Goal: Information Seeking & Learning: Check status

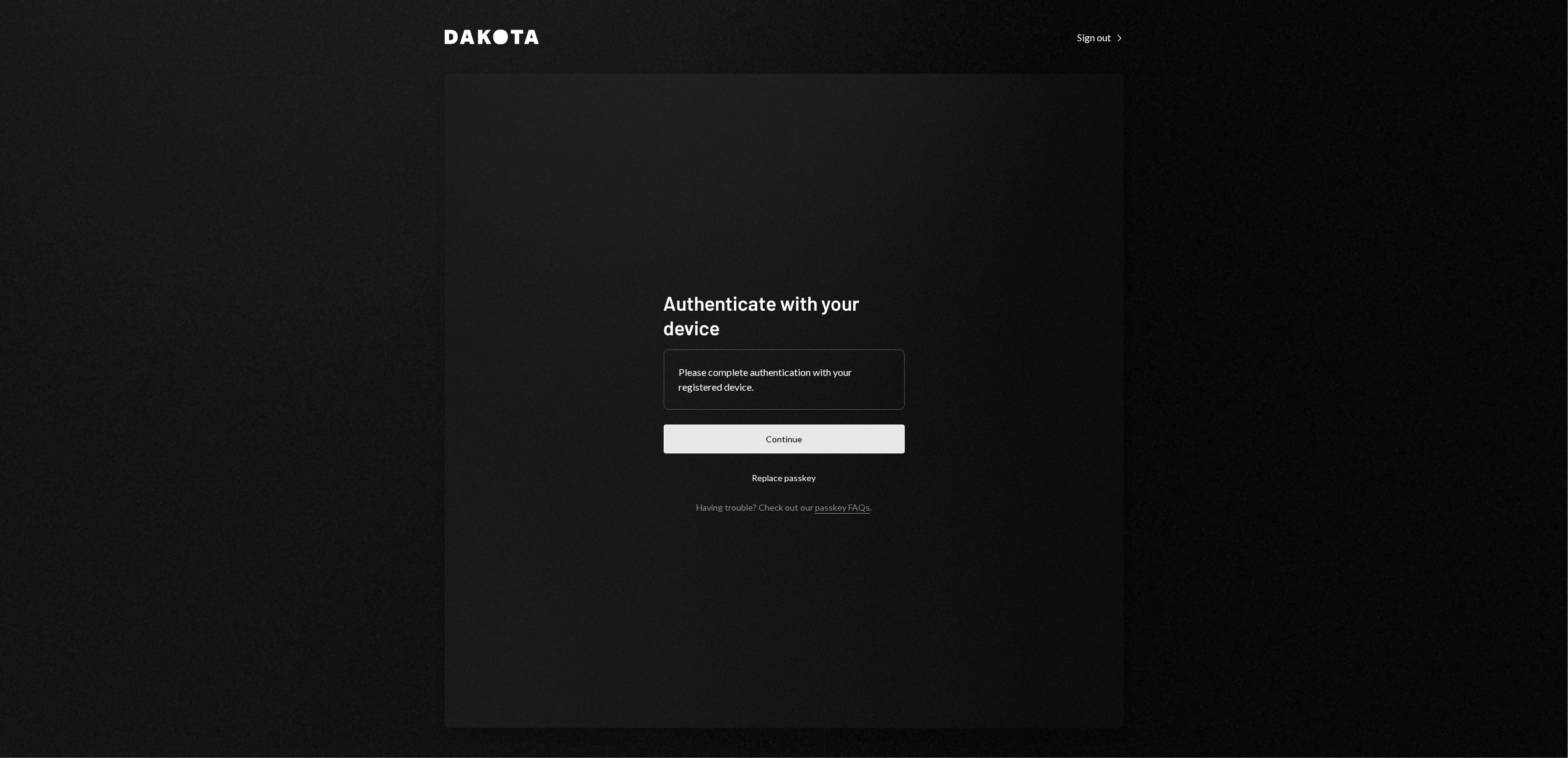
click at [847, 433] on button "Continue" at bounding box center [784, 438] width 241 height 29
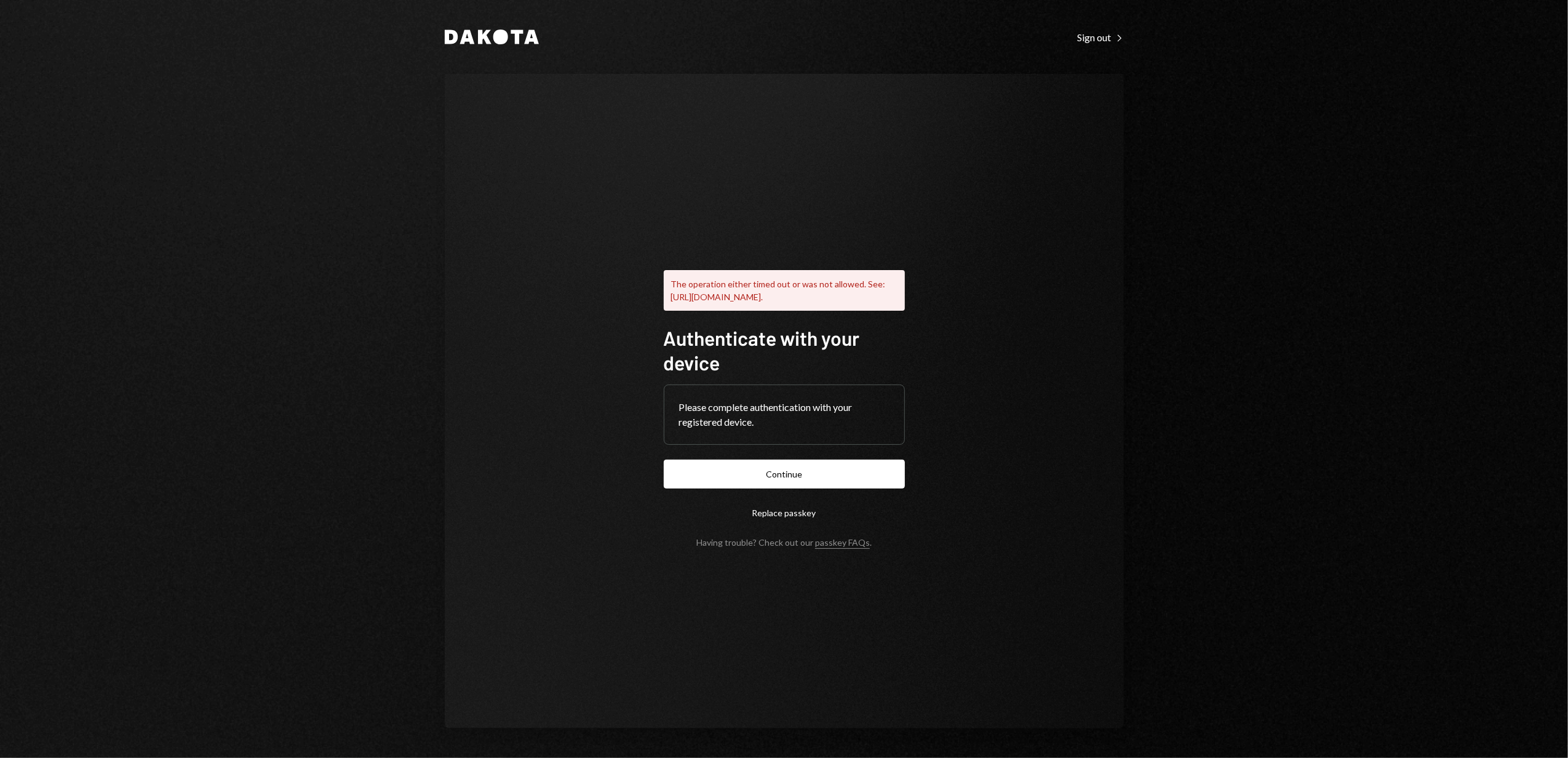
click at [796, 517] on button "Replace passkey" at bounding box center [784, 512] width 241 height 29
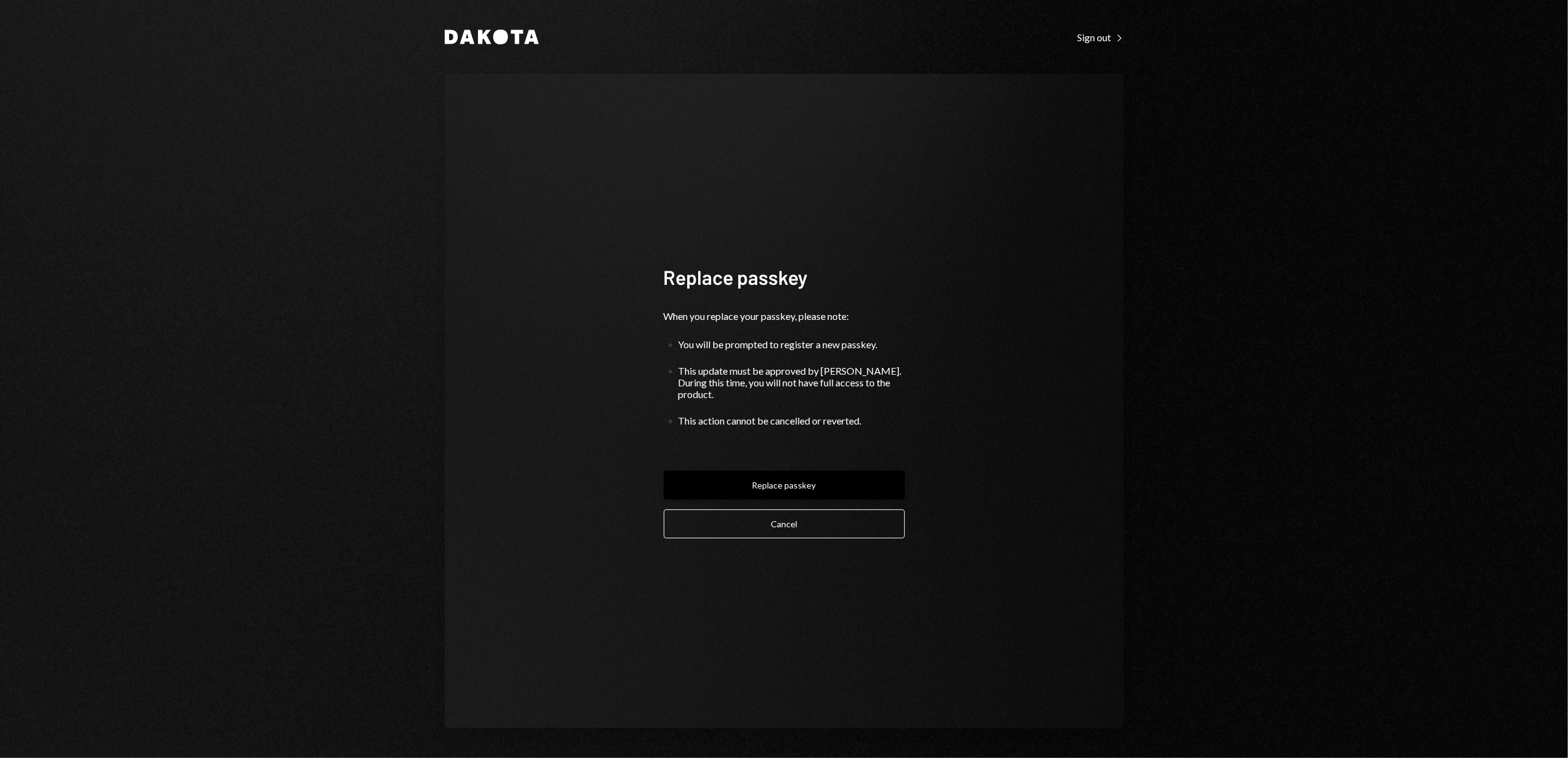
click at [847, 473] on button "Replace passkey" at bounding box center [784, 485] width 241 height 29
click at [856, 471] on button "Replace passkey" at bounding box center [784, 485] width 241 height 29
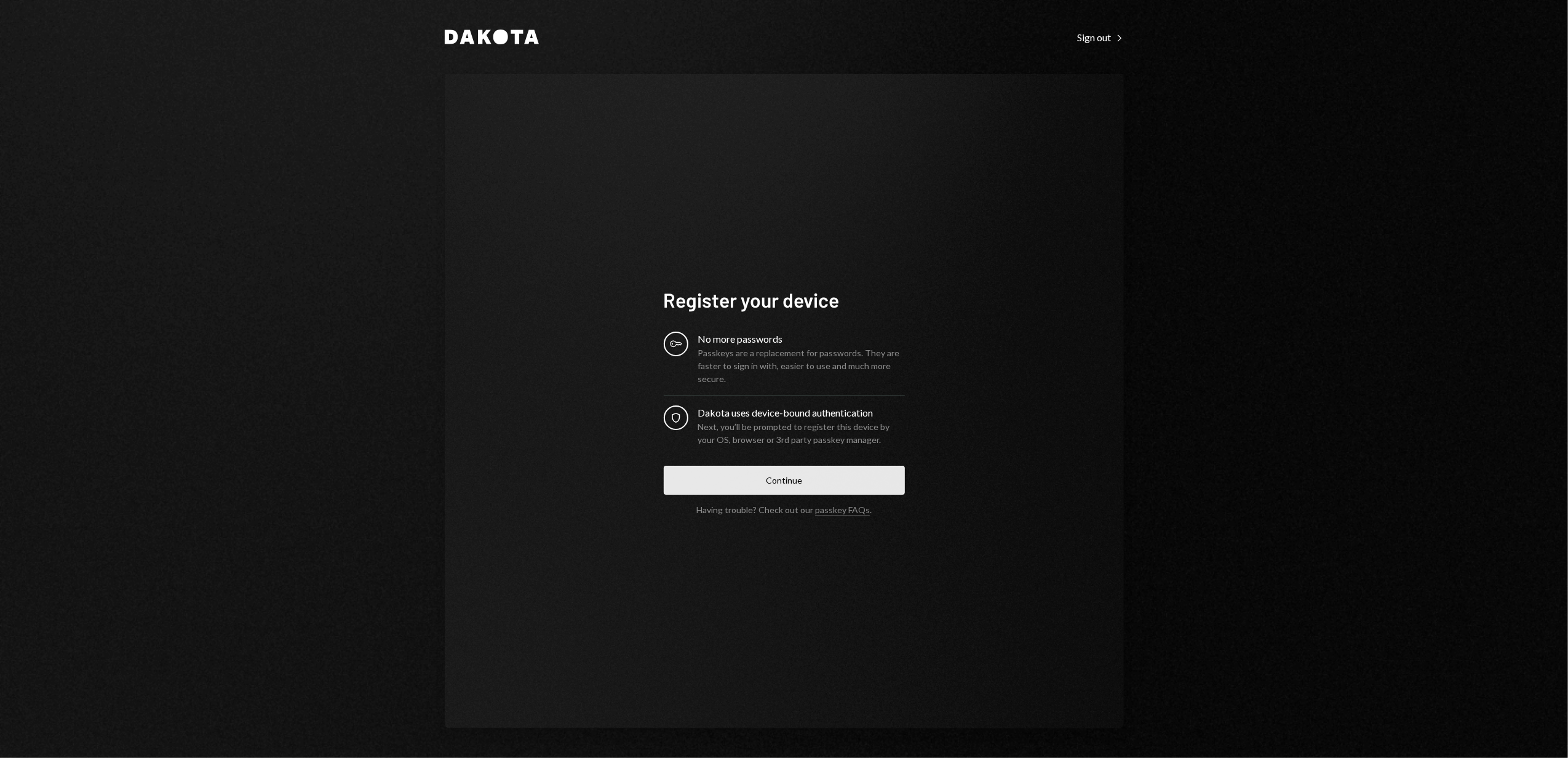
click at [847, 469] on button "Continue" at bounding box center [784, 479] width 241 height 29
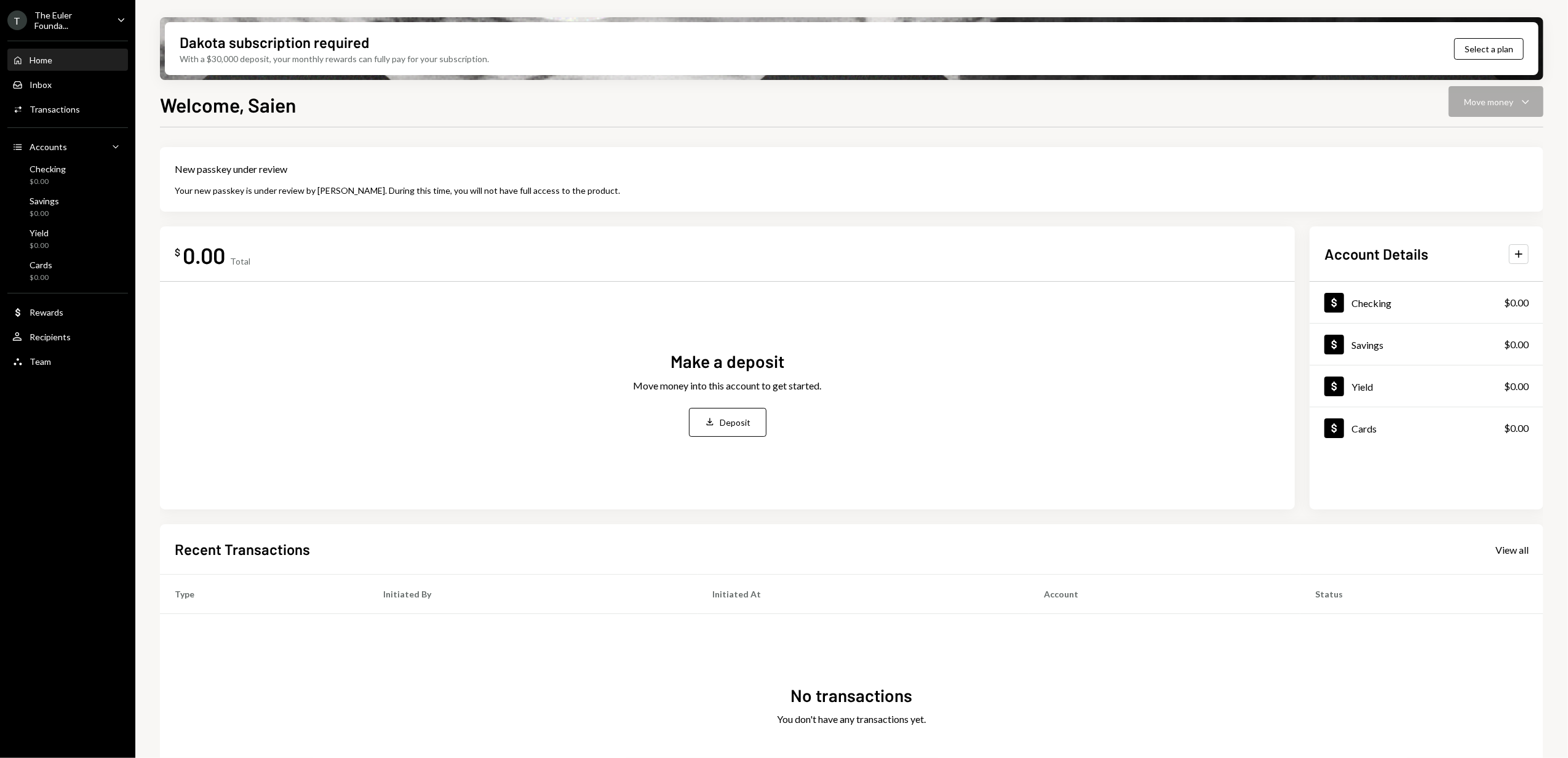
click at [117, 16] on icon "Caret Down" at bounding box center [121, 20] width 14 height 14
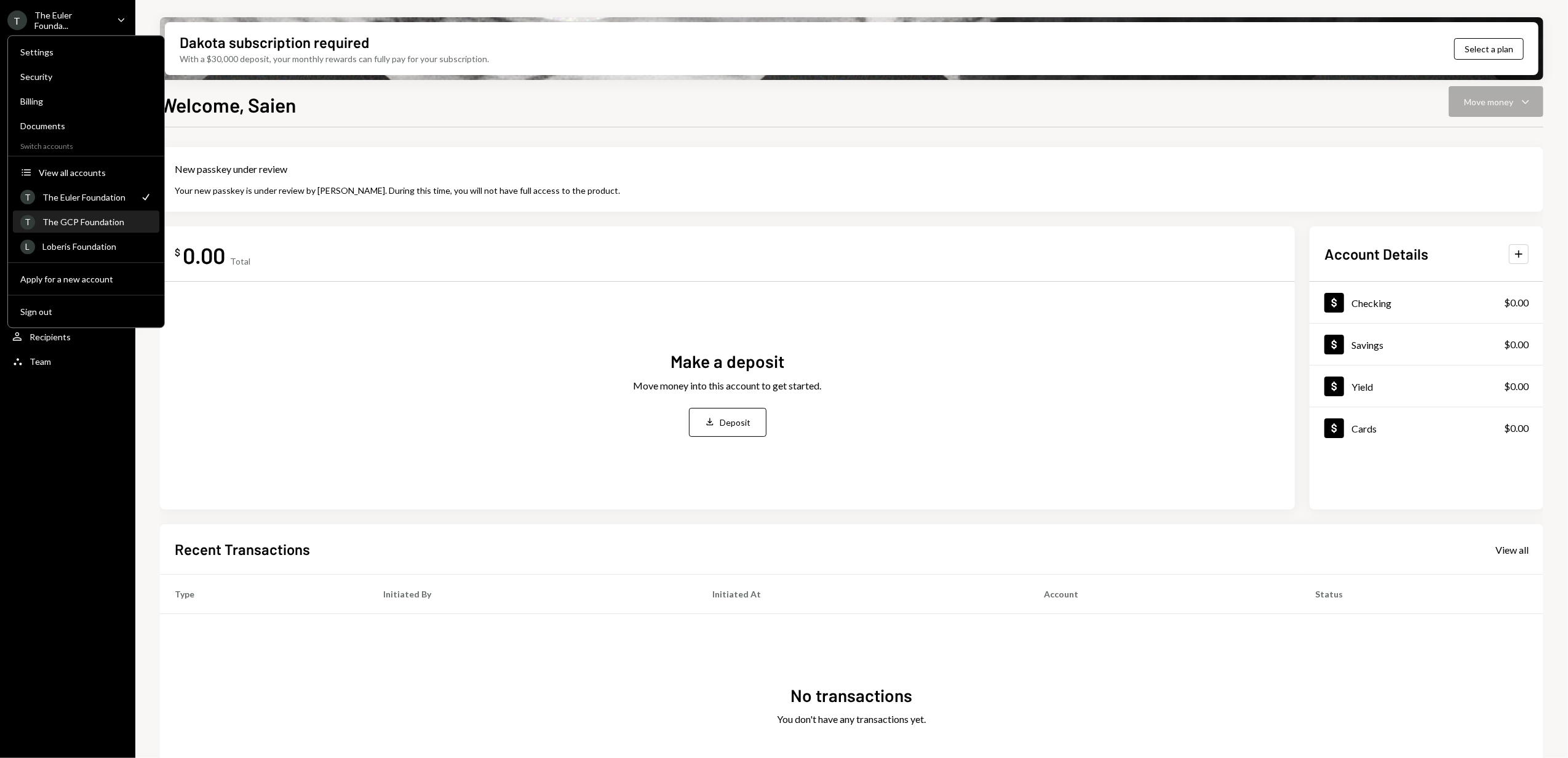
click at [89, 220] on div "The GCP Foundation" at bounding box center [97, 222] width 110 height 10
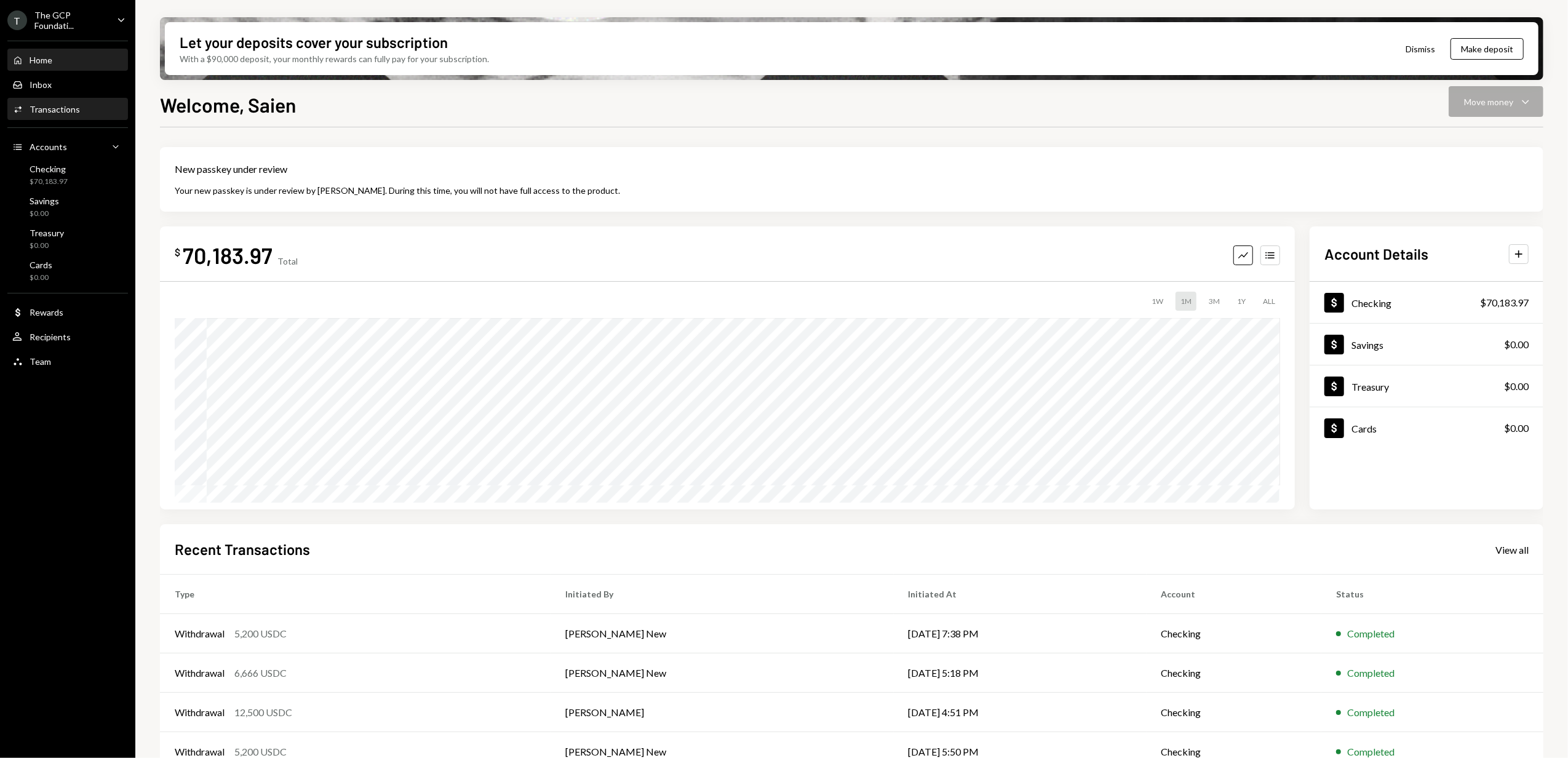
click at [63, 99] on div "Activities Transactions" at bounding box center [67, 109] width 111 height 21
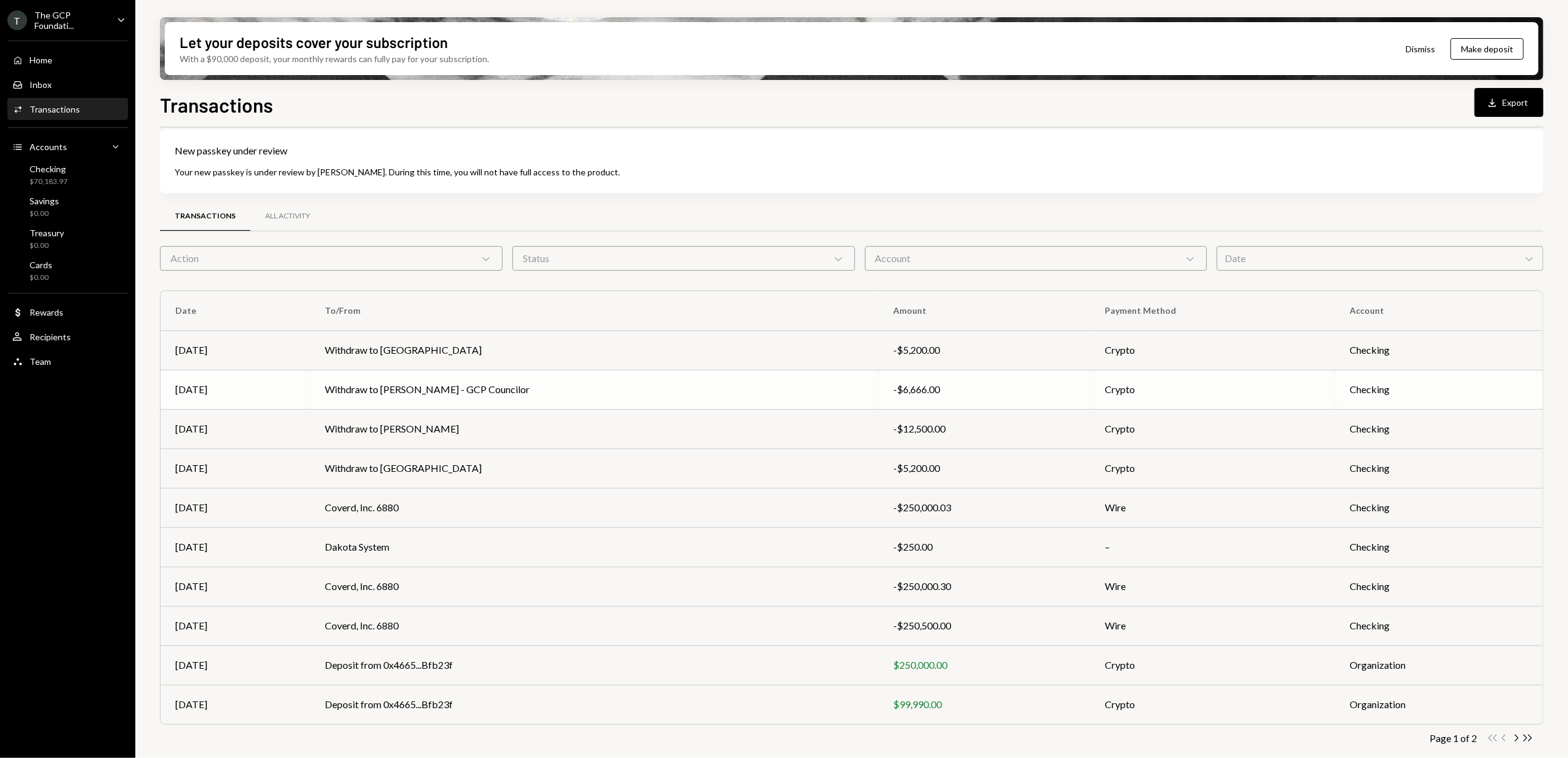
scroll to position [23, 0]
click at [1056, 605] on td "-$250,500.00" at bounding box center [984, 621] width 212 height 39
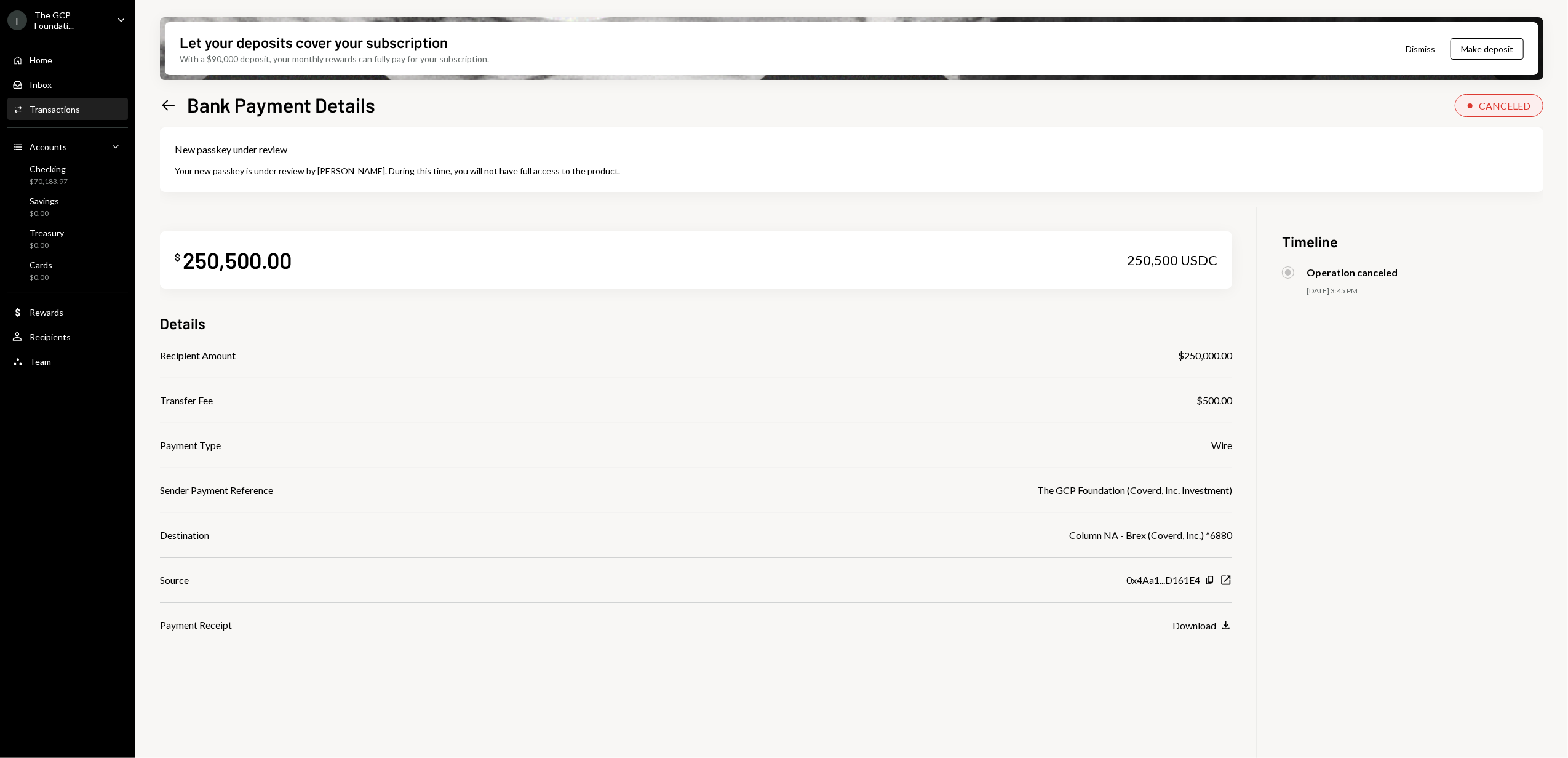
click at [160, 99] on div "Let your deposits cover your subscription With a $90,000 deposit, your monthly …" at bounding box center [851, 379] width 1432 height 758
click at [171, 106] on icon "Left Arrow" at bounding box center [169, 106] width 17 height 17
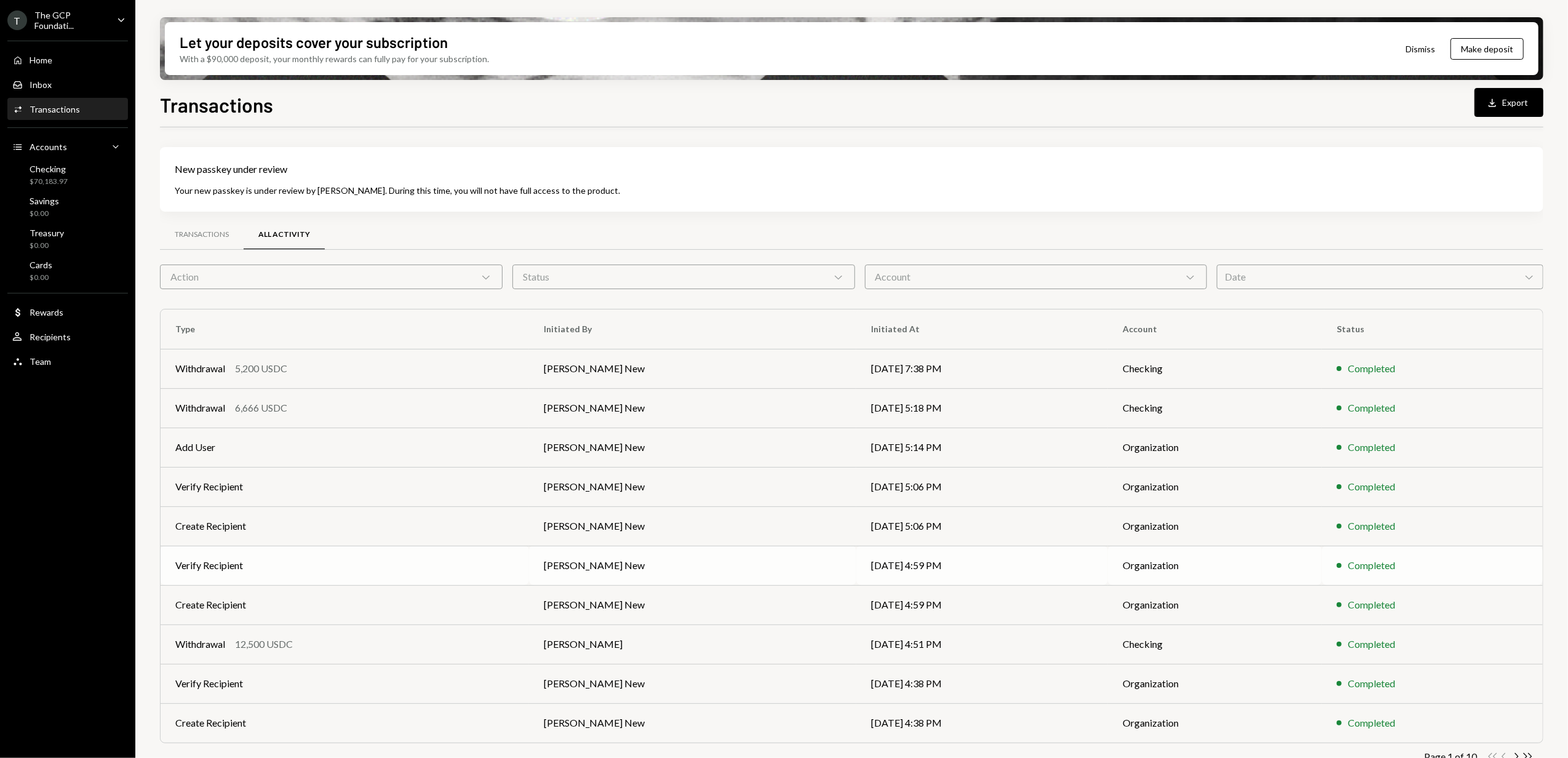
scroll to position [23, 0]
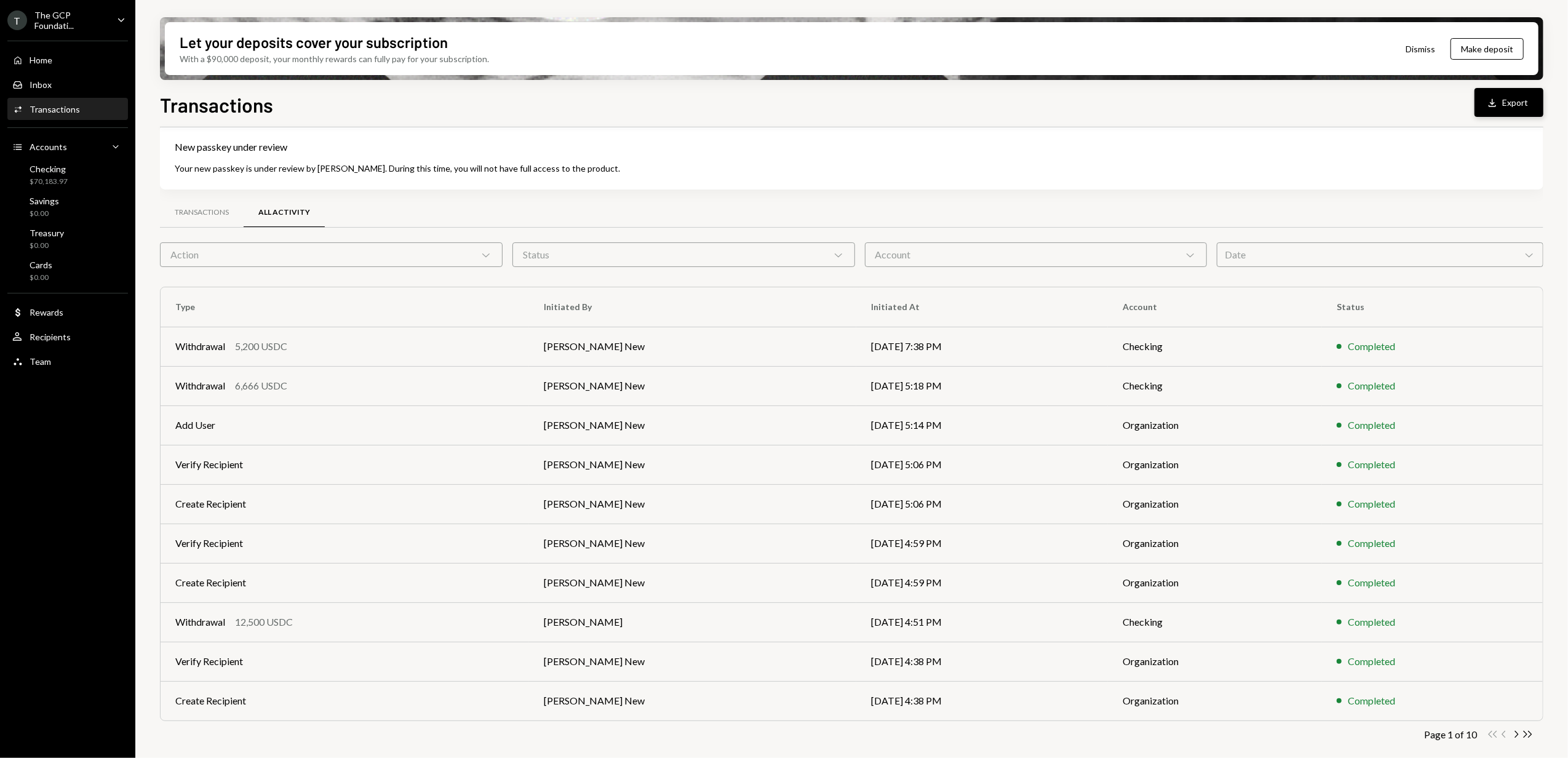
click at [1496, 93] on button "Download Export" at bounding box center [1509, 102] width 69 height 29
click at [454, 620] on div "Withdrawal 12,500 USDC" at bounding box center [345, 621] width 339 height 15
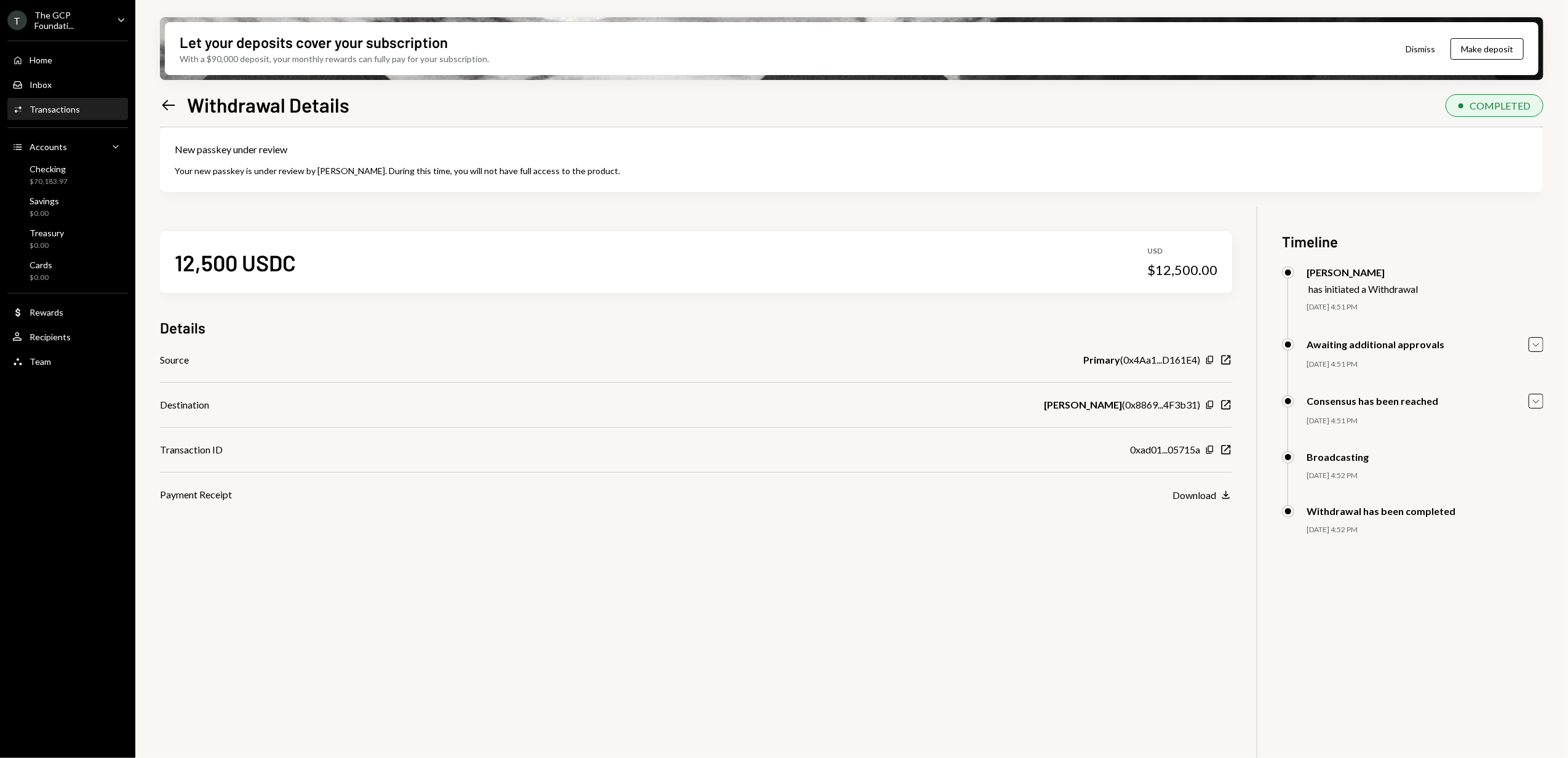
click at [161, 103] on icon "Left Arrow" at bounding box center [169, 106] width 17 height 17
